Goal: Transaction & Acquisition: Book appointment/travel/reservation

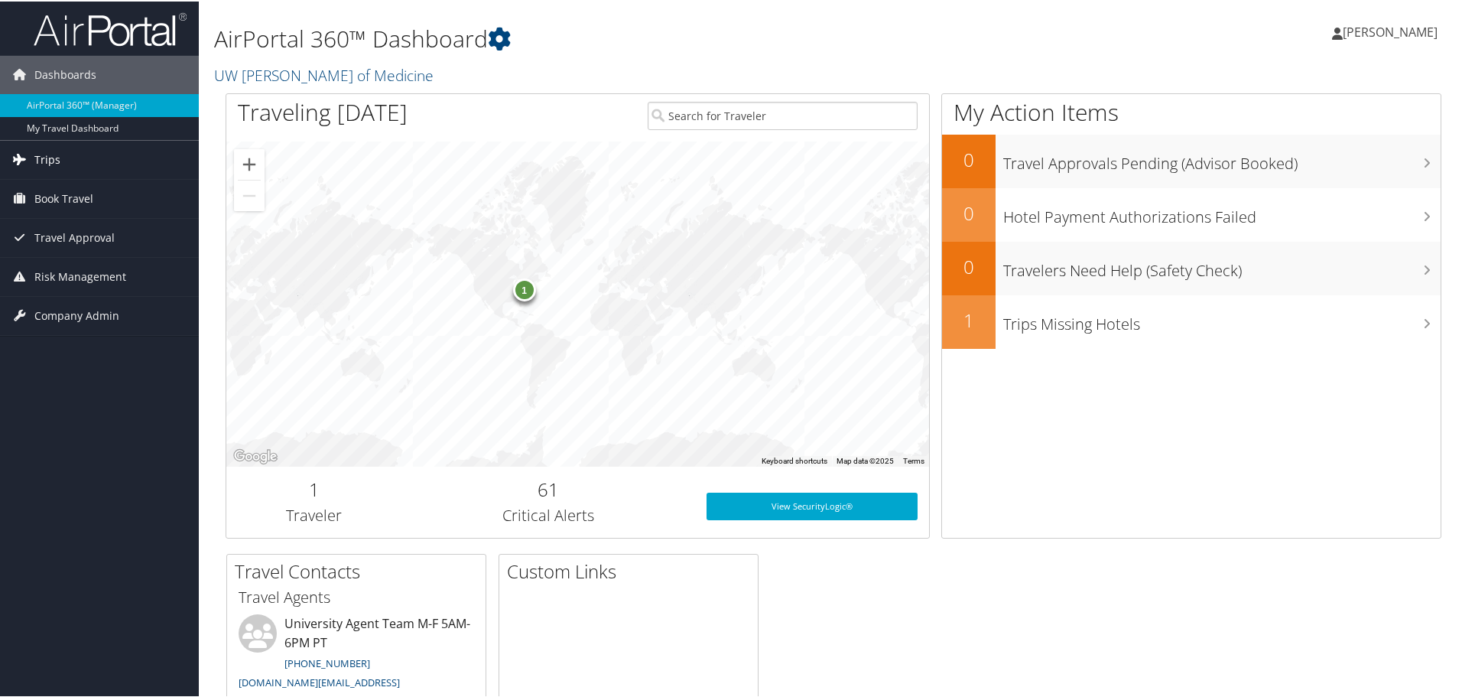
click at [50, 153] on span "Trips" at bounding box center [47, 158] width 26 height 38
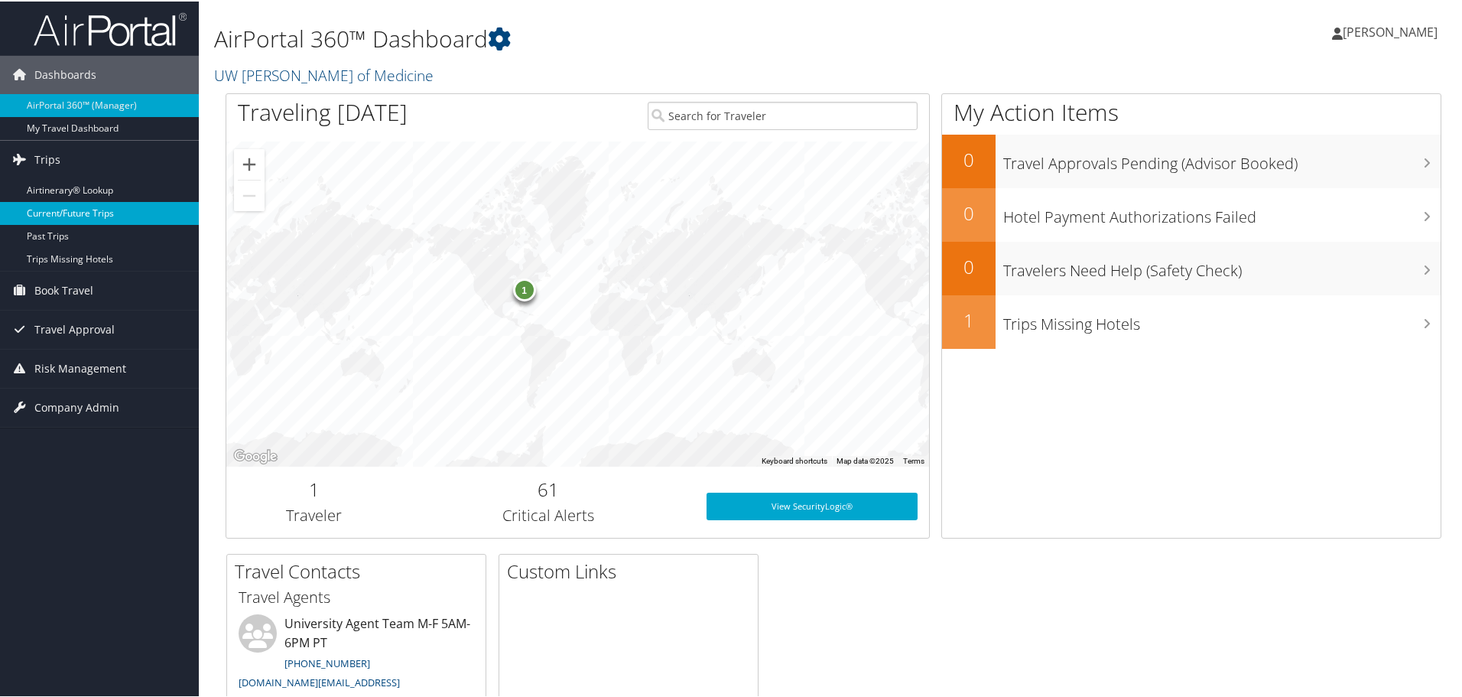
click at [79, 208] on link "Current/Future Trips" at bounding box center [99, 211] width 199 height 23
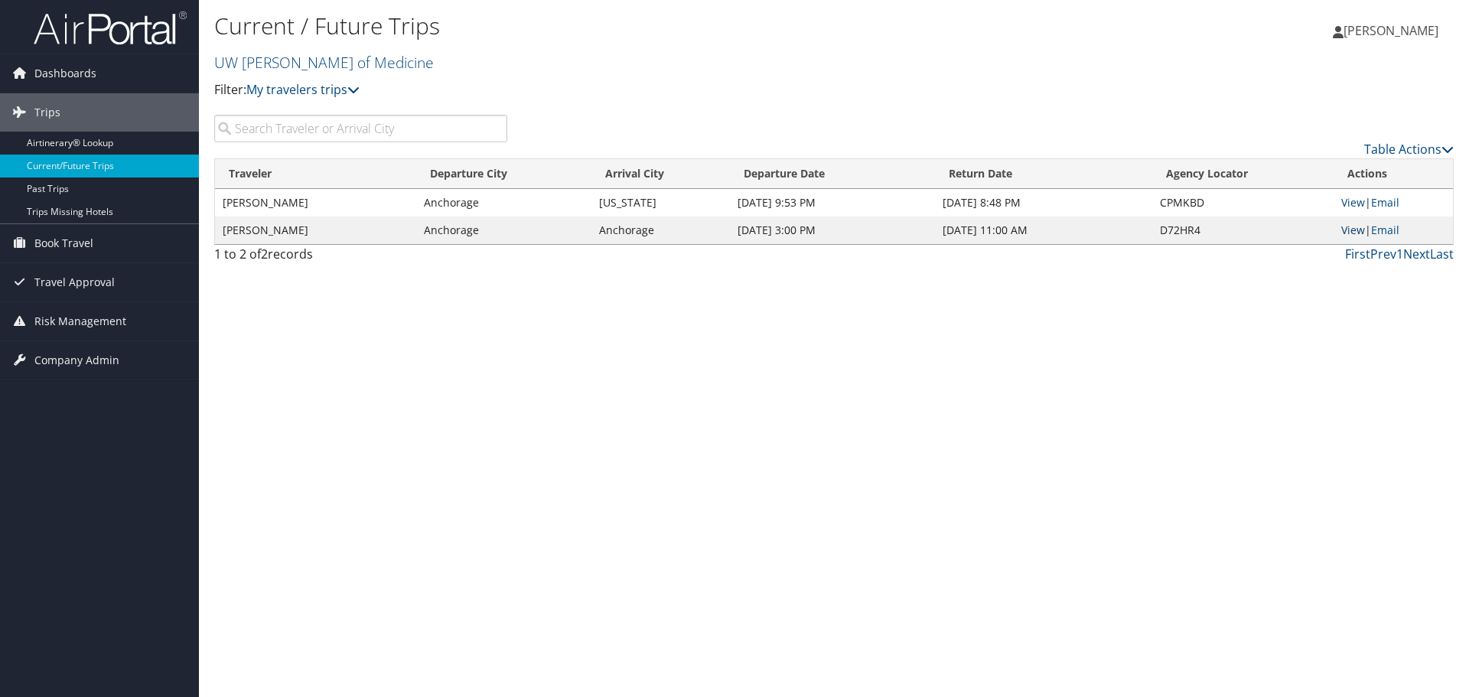
click at [1355, 229] on link "View" at bounding box center [1353, 230] width 24 height 15
click at [1350, 200] on link "View" at bounding box center [1353, 202] width 24 height 15
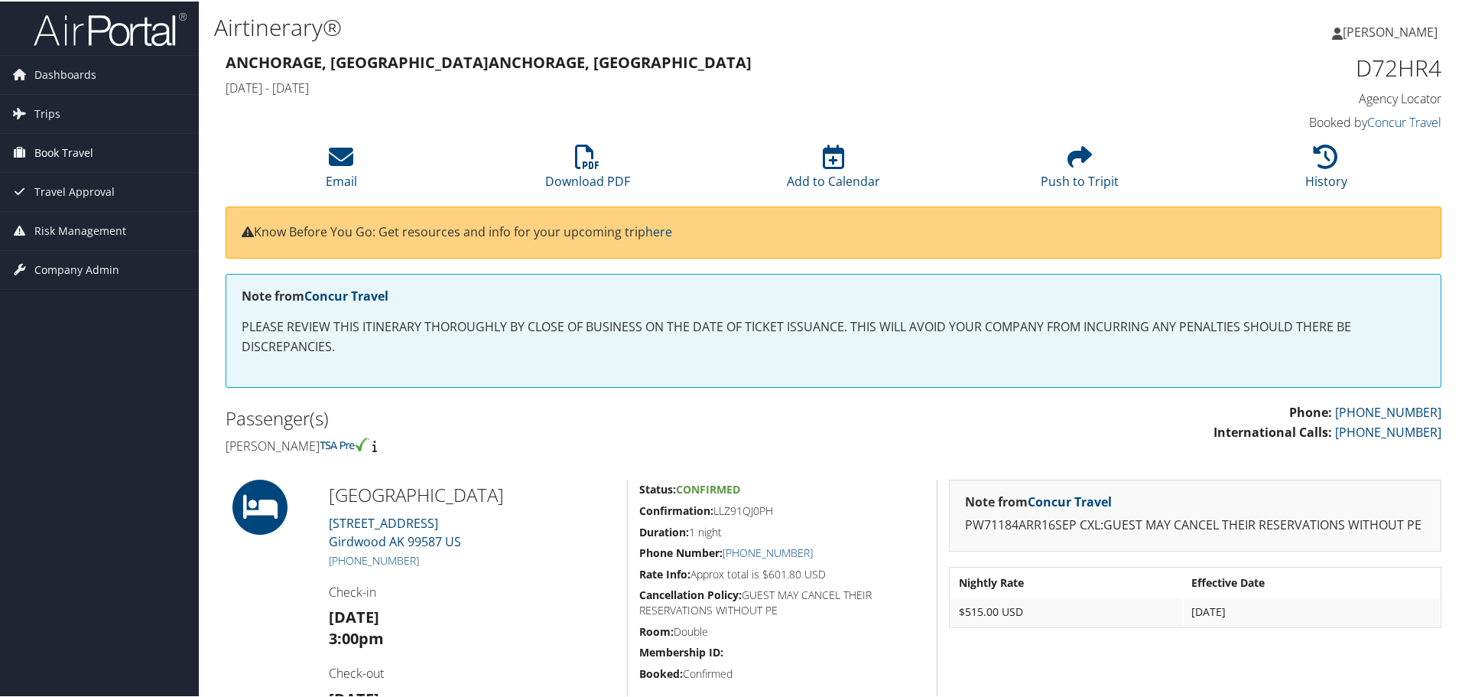
click at [60, 147] on span "Book Travel" at bounding box center [63, 151] width 59 height 38
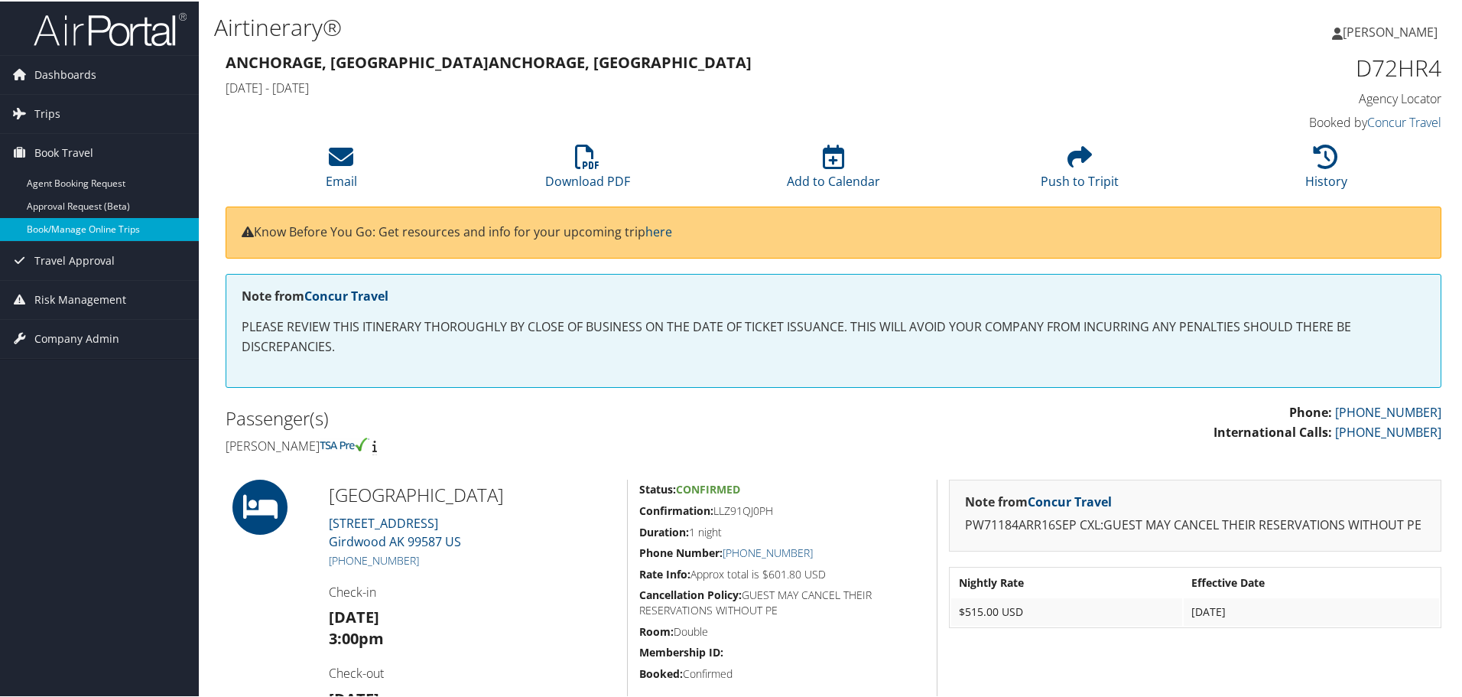
click at [79, 223] on link "Book/Manage Online Trips" at bounding box center [99, 227] width 199 height 23
click at [53, 223] on link "Book/Manage Online Trips" at bounding box center [99, 227] width 199 height 23
click at [88, 227] on link "Book/Manage Online Trips" at bounding box center [99, 227] width 199 height 23
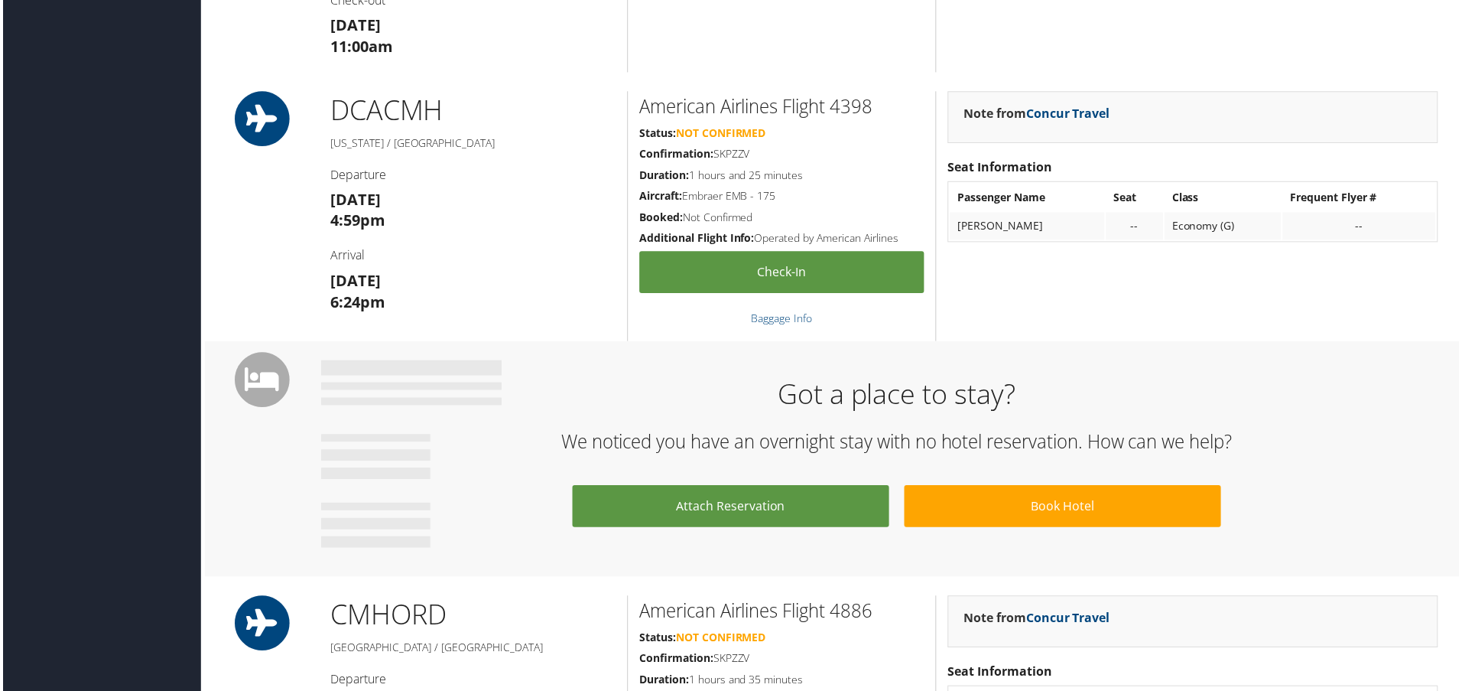
scroll to position [1509, 0]
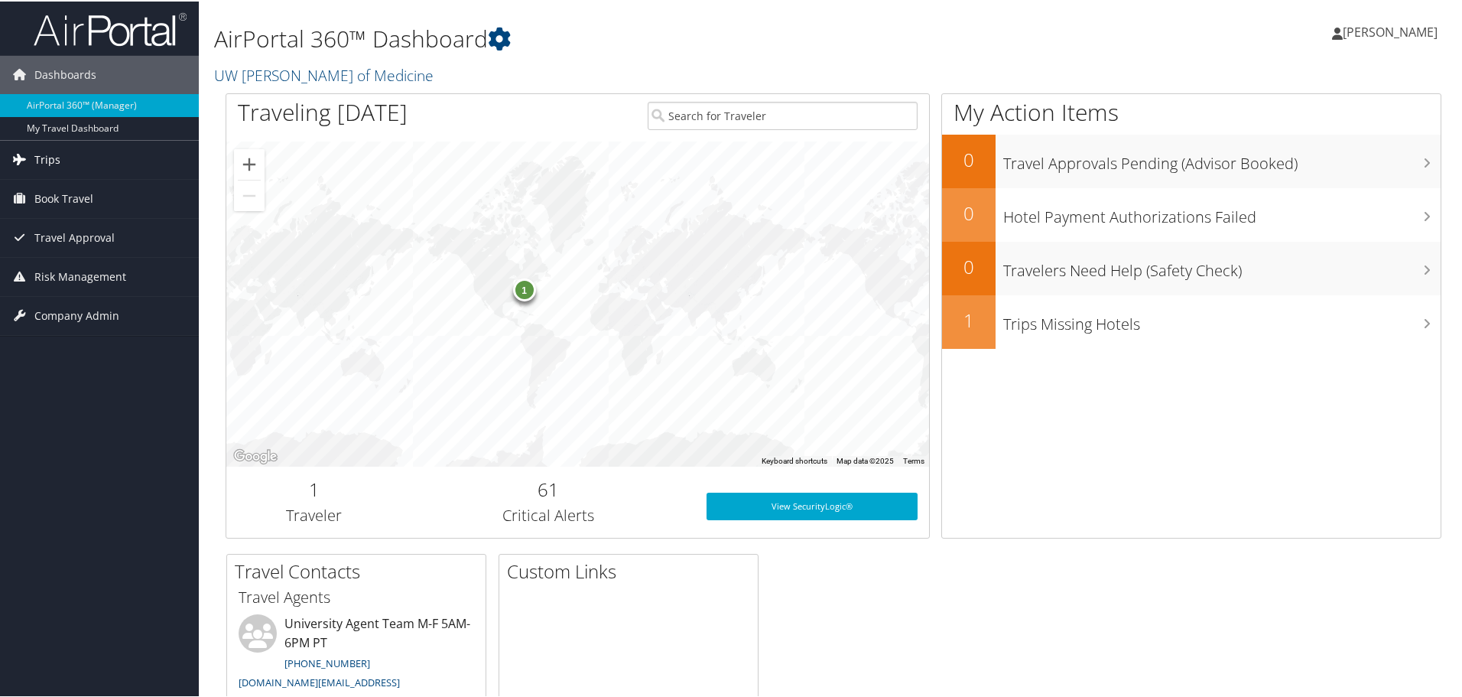
click at [44, 154] on span "Trips" at bounding box center [47, 158] width 26 height 38
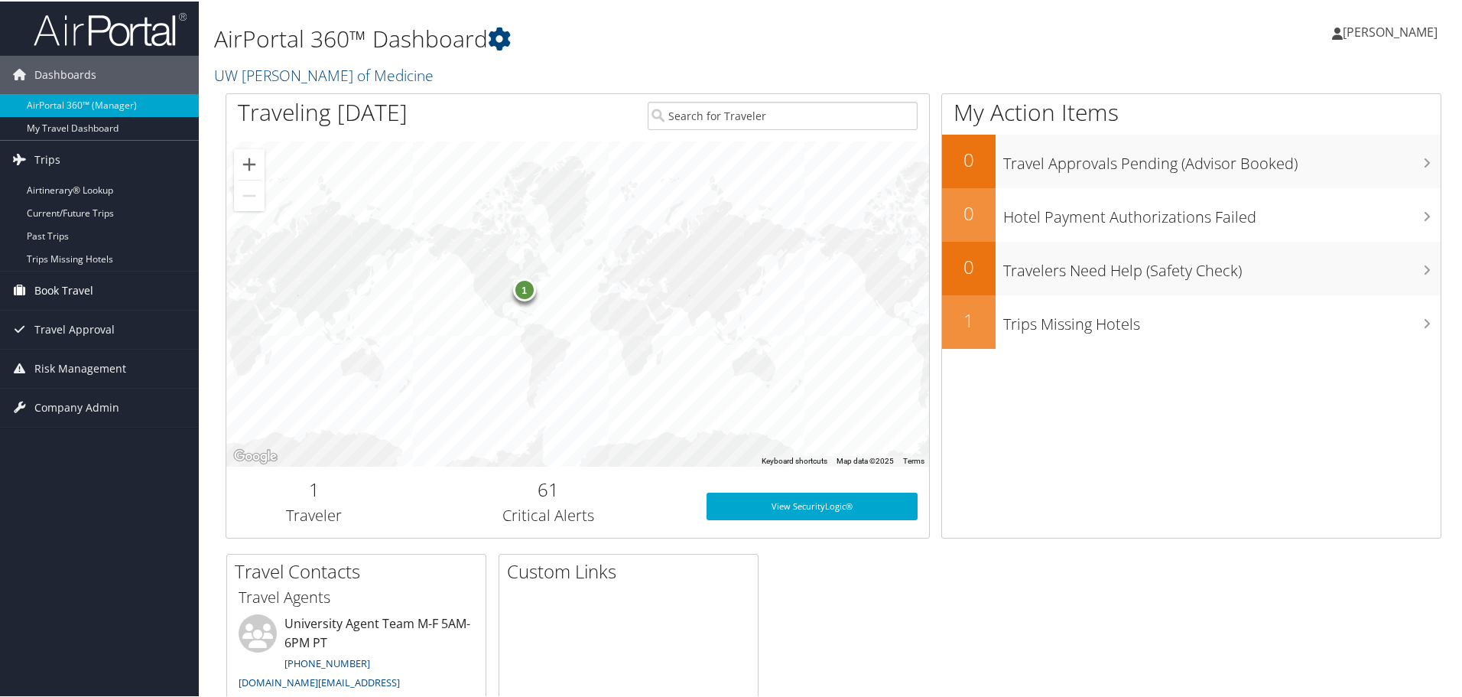
click at [61, 291] on span "Book Travel" at bounding box center [63, 289] width 59 height 38
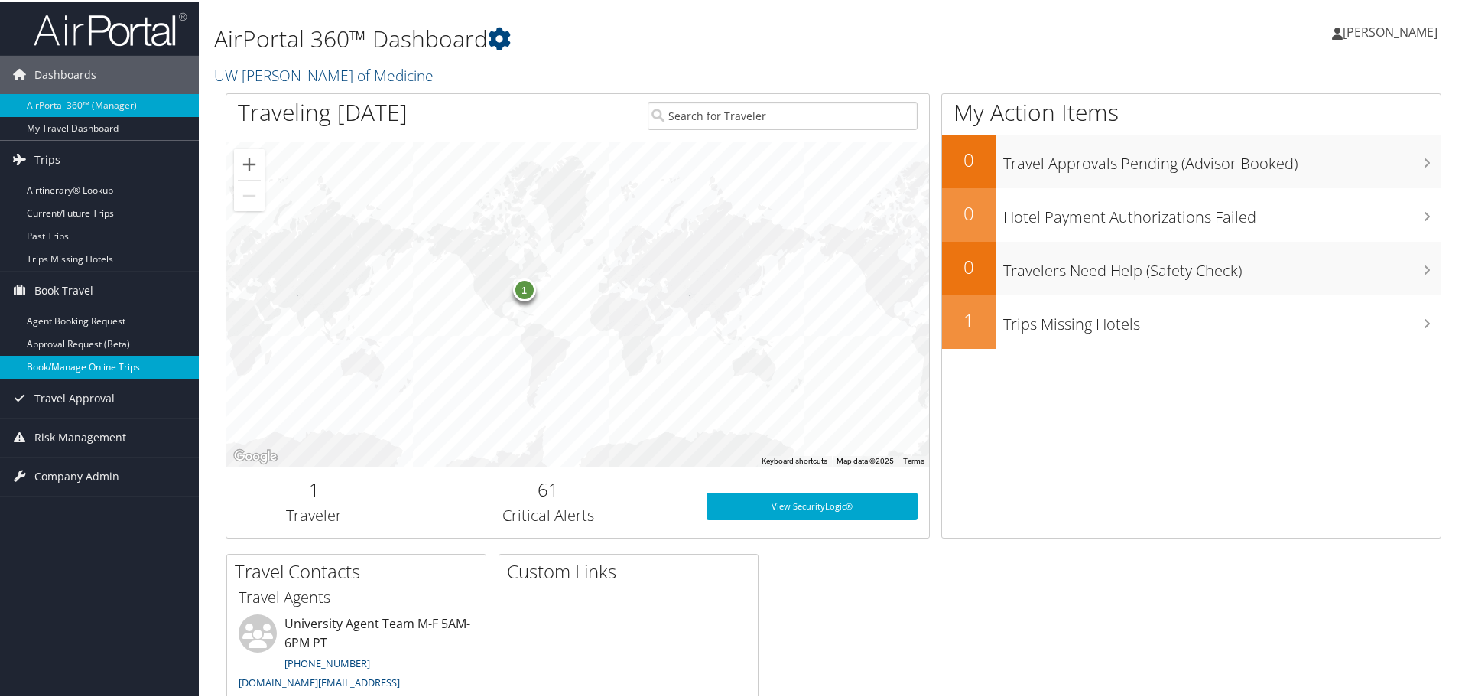
click at [109, 360] on link "Book/Manage Online Trips" at bounding box center [99, 365] width 199 height 23
